Goal: Navigation & Orientation: Find specific page/section

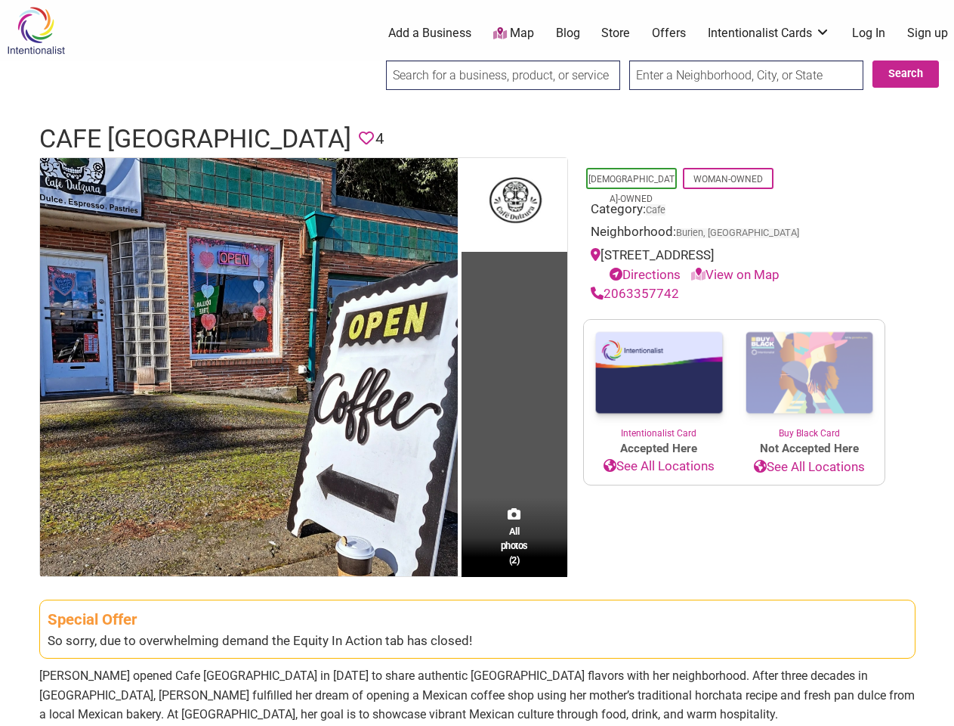
click at [477, 363] on td "All photos (2)" at bounding box center [515, 367] width 106 height 418
click at [249, 366] on img at bounding box center [249, 367] width 418 height 418
click at [0, 0] on div "Cafe Dulzura Previous Next 1 2 ×" at bounding box center [0, 0] width 0 height 0
click at [0, 0] on img at bounding box center [0, 0] width 0 height 0
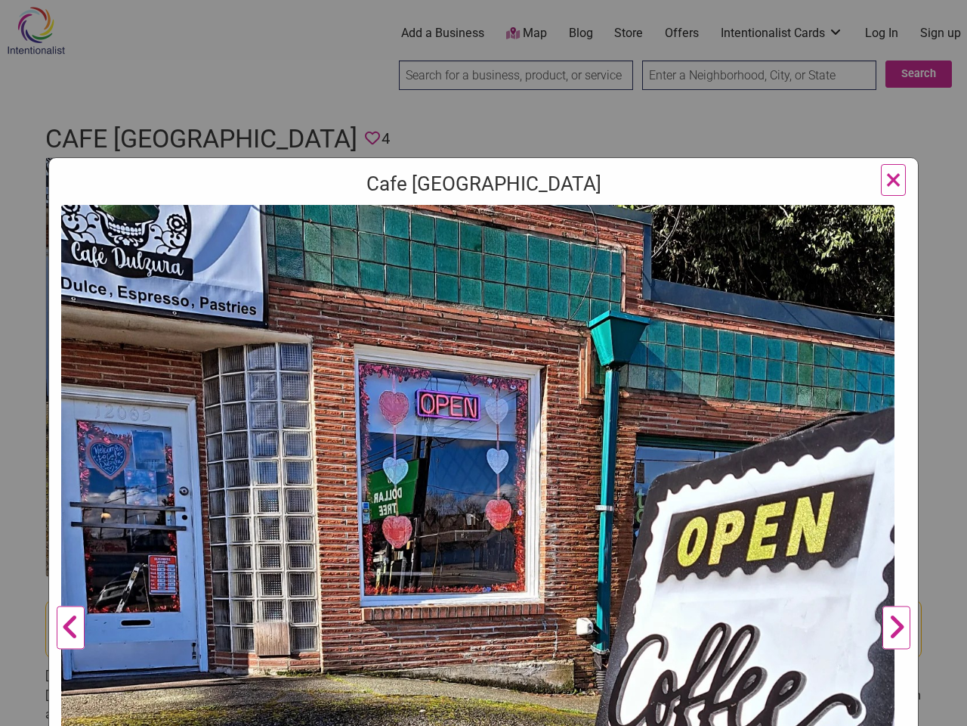
click at [937, 708] on div "Cafe Dulzura Previous Next 1 2 ×" at bounding box center [483, 363] width 967 height 726
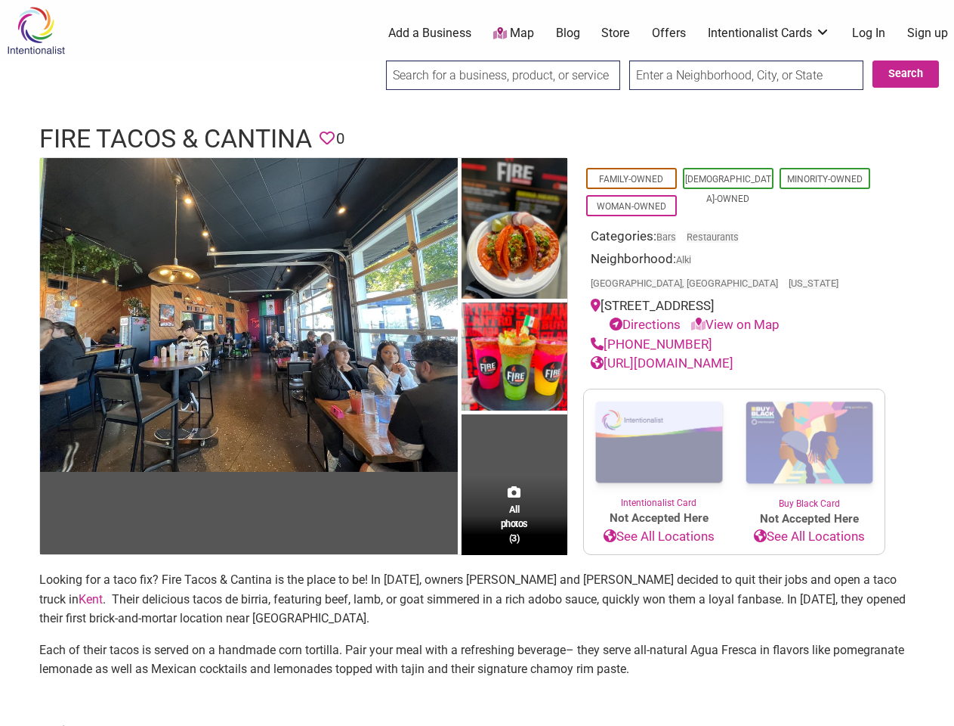
click at [477, 363] on img at bounding box center [515, 358] width 106 height 112
click at [0, 0] on img at bounding box center [0, 0] width 0 height 0
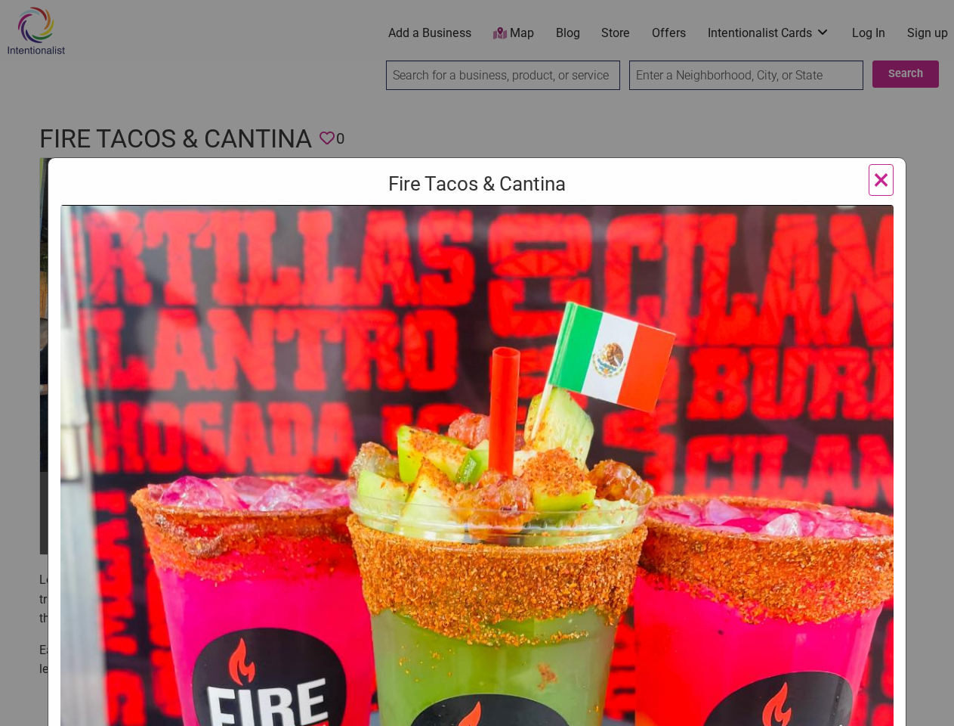
click at [515, 229] on img at bounding box center [477, 631] width 834 height 853
click at [515, 357] on img at bounding box center [477, 631] width 834 height 853
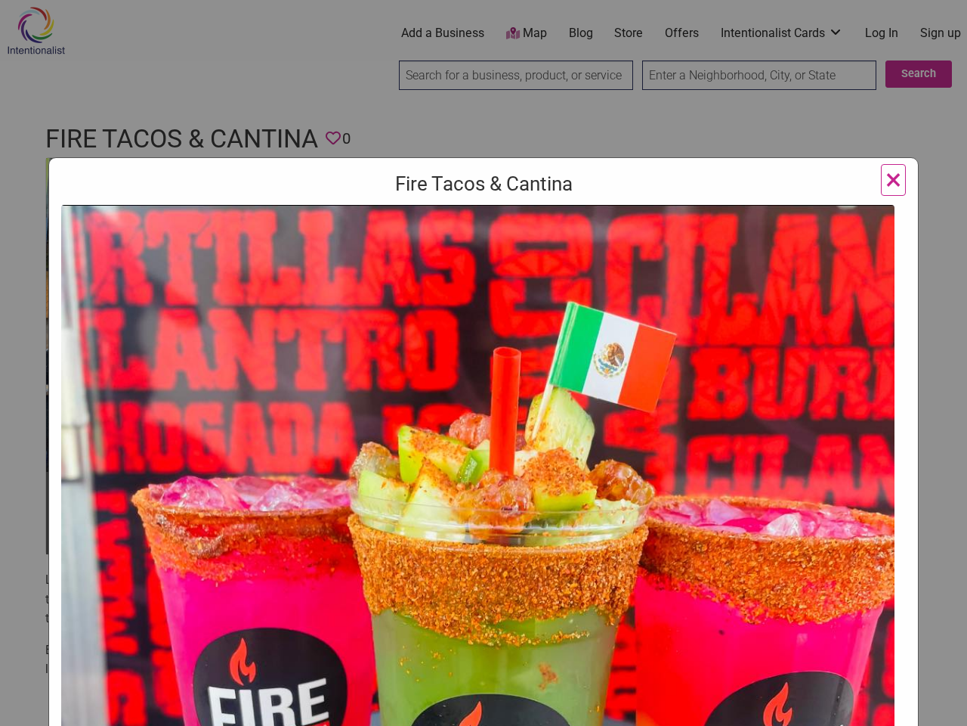
click at [515, 491] on img at bounding box center [478, 631] width 834 height 853
click at [937, 708] on div "Fire Tacos & Cantina Previous Next 1 2 3 ×" at bounding box center [483, 363] width 967 height 726
